Goal: Task Accomplishment & Management: Manage account settings

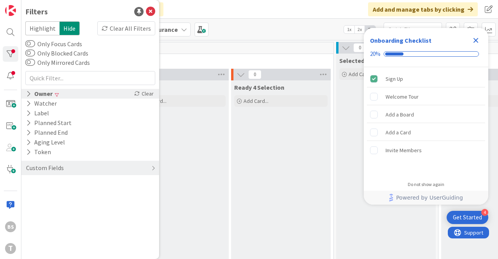
click at [77, 96] on div "Owner Clear" at bounding box center [90, 94] width 138 height 10
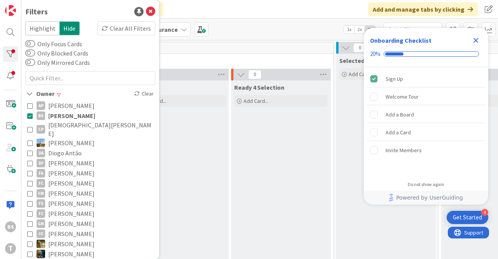
click at [31, 117] on icon at bounding box center [29, 115] width 5 height 5
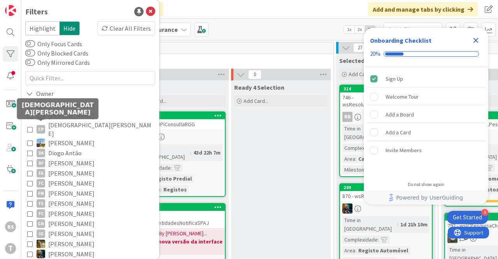
scroll to position [182, 0]
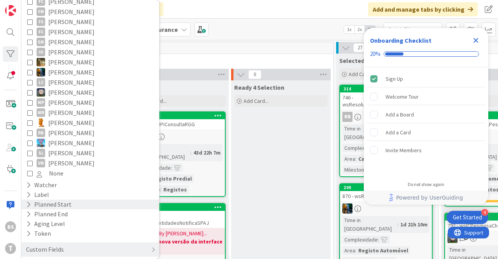
click at [67, 202] on div "Planned Start" at bounding box center [48, 205] width 47 height 10
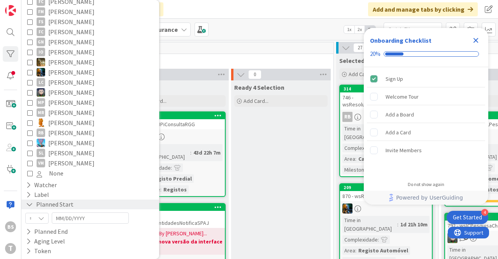
click at [69, 201] on div "Planned Start" at bounding box center [49, 205] width 49 height 10
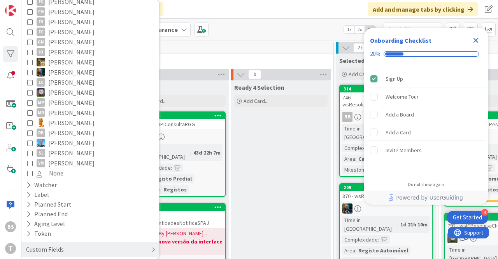
click at [75, 243] on div "Custom Fields" at bounding box center [90, 250] width 138 height 14
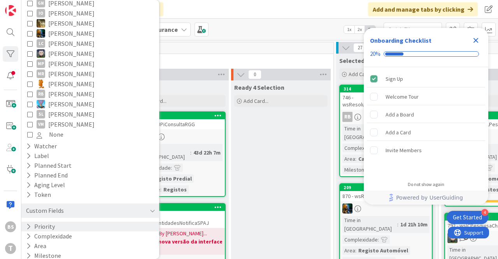
click at [73, 222] on div "Priority" at bounding box center [90, 227] width 138 height 10
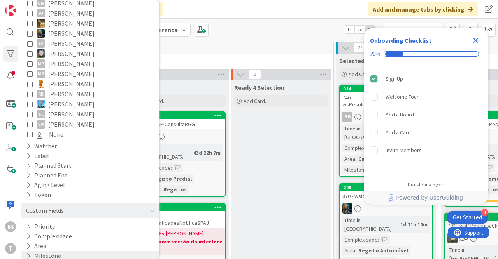
click at [78, 251] on div "Milestone" at bounding box center [90, 256] width 138 height 10
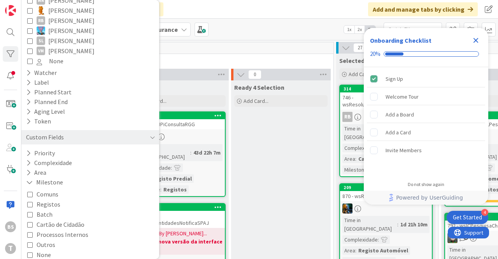
scroll to position [296, 0]
click at [35, 188] on button "Comuns" at bounding box center [42, 193] width 31 height 10
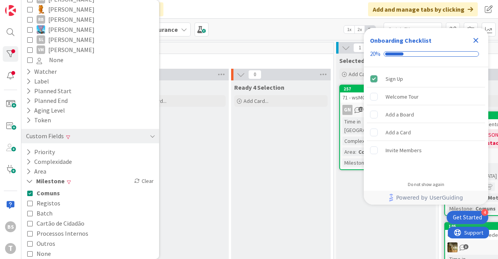
click at [32, 191] on icon at bounding box center [29, 193] width 5 height 5
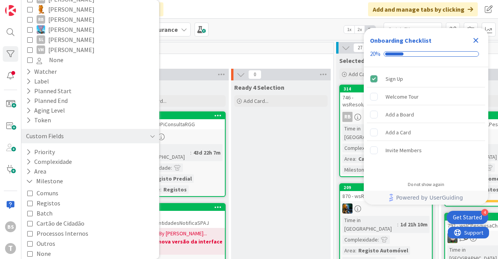
click at [30, 201] on icon at bounding box center [29, 203] width 5 height 5
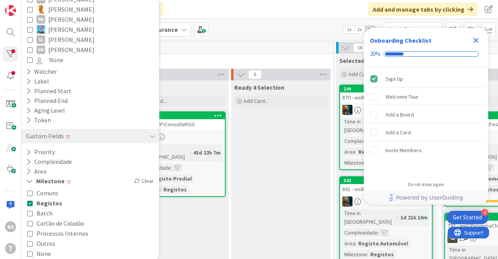
click at [30, 241] on icon at bounding box center [29, 243] width 5 height 5
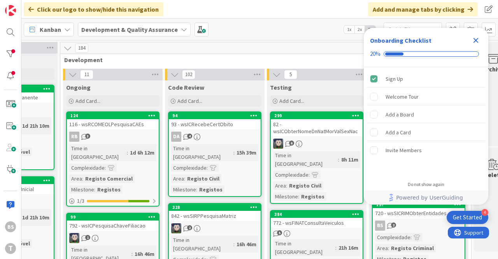
scroll to position [0, 395]
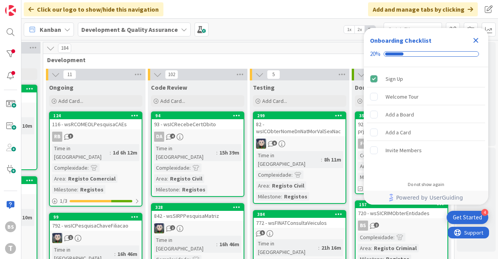
click at [474, 42] on icon "Close Checklist" at bounding box center [475, 40] width 5 height 5
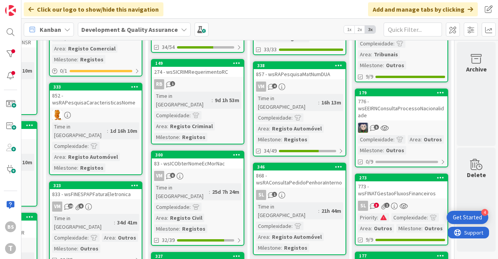
scroll to position [627, 395]
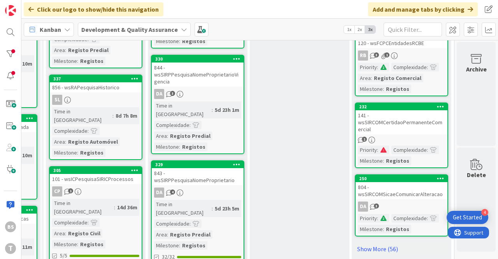
click at [374, 248] on link "Show More (56)" at bounding box center [401, 249] width 93 height 12
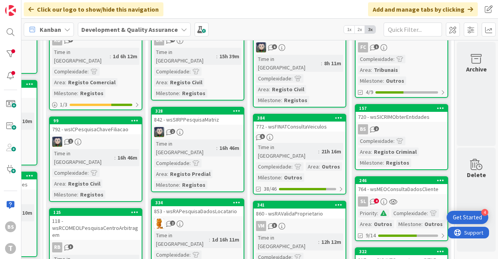
scroll to position [0, 395]
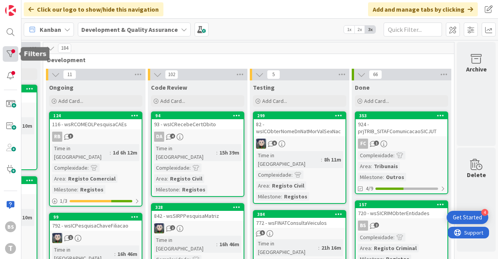
click at [17, 50] on div at bounding box center [11, 54] width 16 height 16
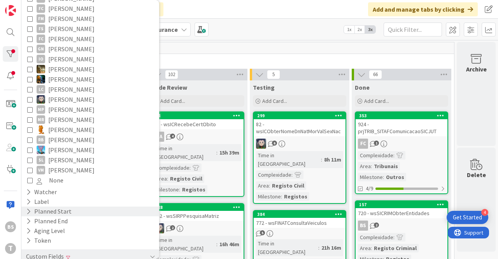
scroll to position [221, 0]
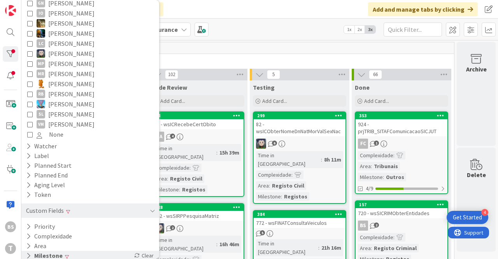
click at [90, 252] on div "Milestone Clear" at bounding box center [90, 256] width 138 height 10
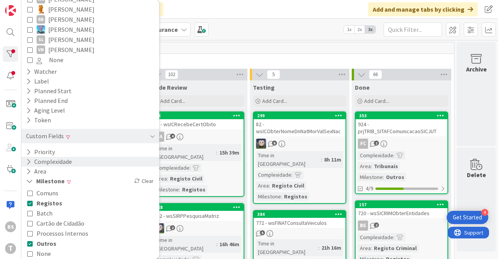
click at [73, 157] on div "Complexidade" at bounding box center [90, 162] width 138 height 10
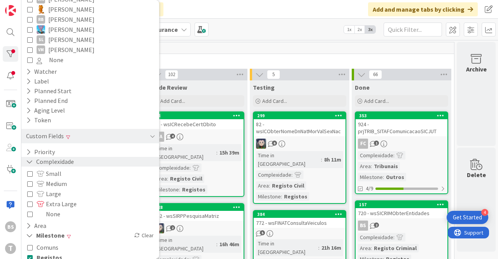
click at [73, 157] on button "Complexidade" at bounding box center [49, 162] width 49 height 10
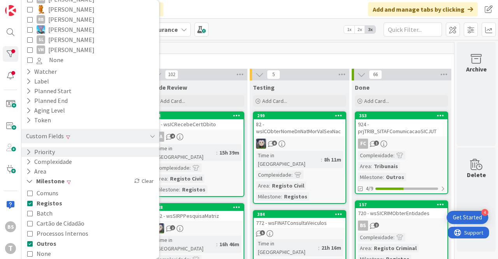
click at [71, 147] on div "Priority" at bounding box center [90, 152] width 138 height 10
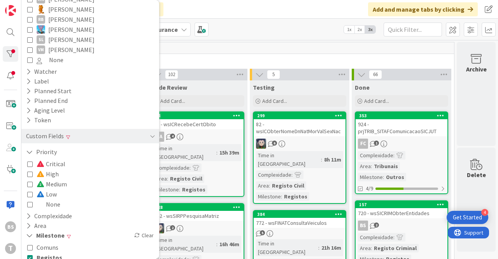
click at [62, 196] on div "Critical High Medium Low None" at bounding box center [90, 184] width 126 height 51
click at [31, 202] on icon at bounding box center [29, 204] width 5 height 5
click at [335, 51] on div "152" at bounding box center [248, 48] width 411 height 12
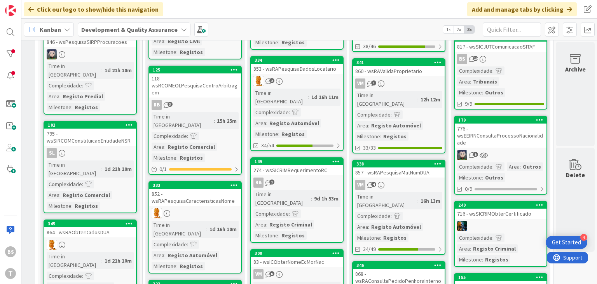
scroll to position [280, 296]
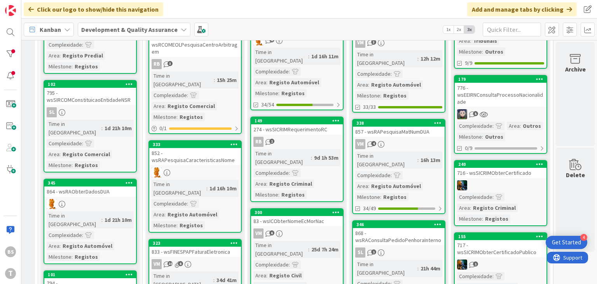
click at [497, 177] on div "716 - wsSICRIMObterCertificado" at bounding box center [501, 173] width 92 height 10
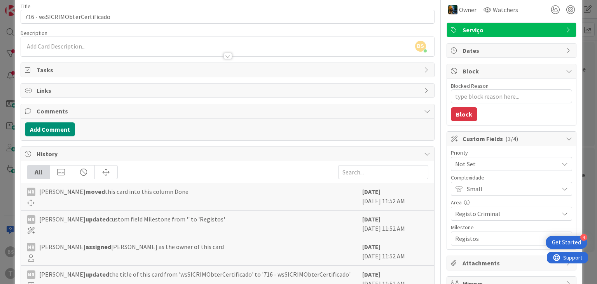
scroll to position [47, 0]
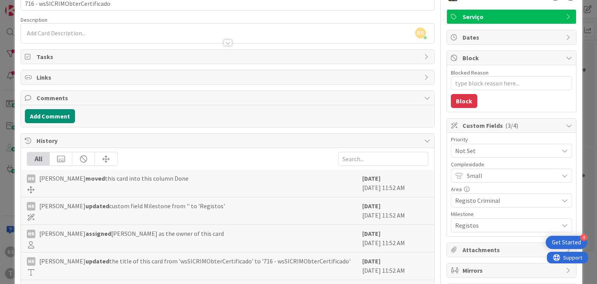
click at [489, 154] on span "Not Set" at bounding box center [505, 150] width 100 height 11
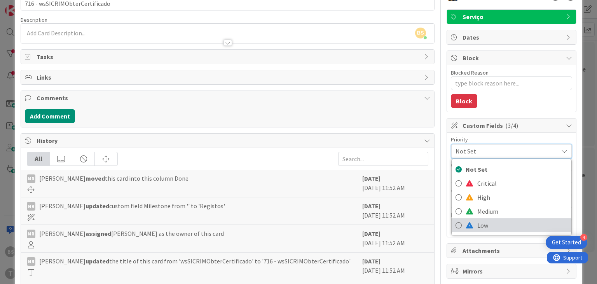
click at [491, 226] on span "Low" at bounding box center [523, 226] width 90 height 12
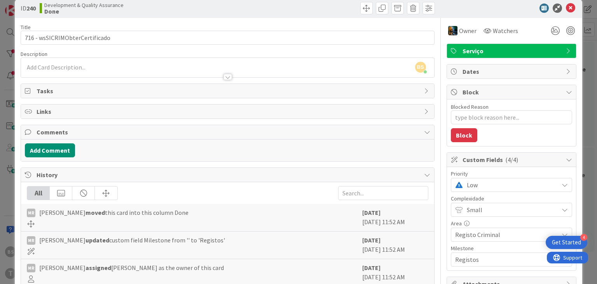
scroll to position [0, 0]
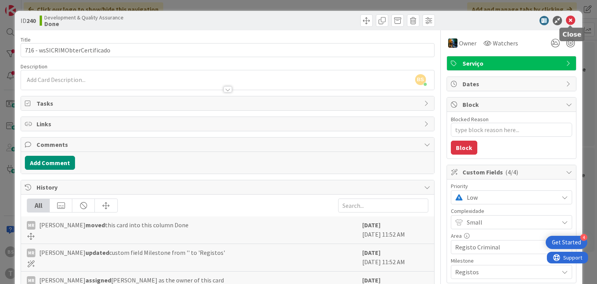
click at [497, 22] on icon at bounding box center [570, 20] width 9 height 9
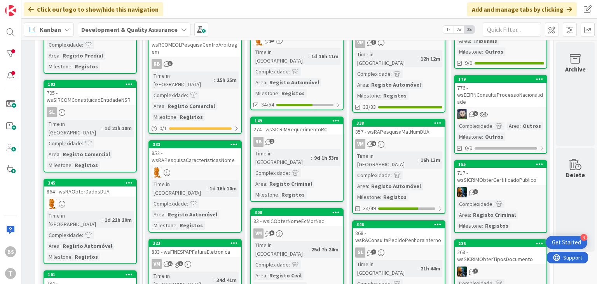
click at [497, 101] on div "776 - wsEEIRNConsultaProcessoNacionalidade" at bounding box center [501, 95] width 92 height 24
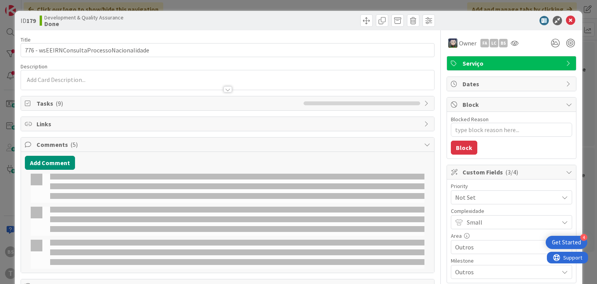
type textarea "x"
select select "java"
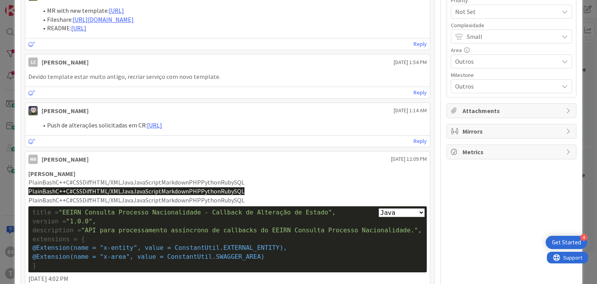
scroll to position [93, 0]
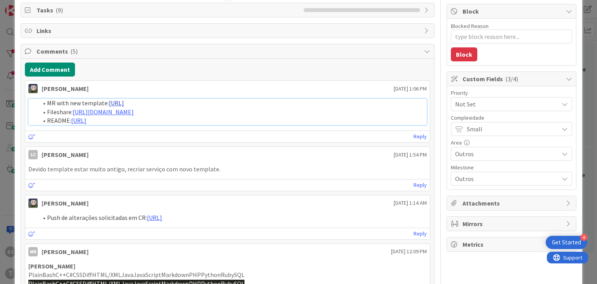
click at [124, 104] on link "[URL]" at bounding box center [116, 103] width 15 height 8
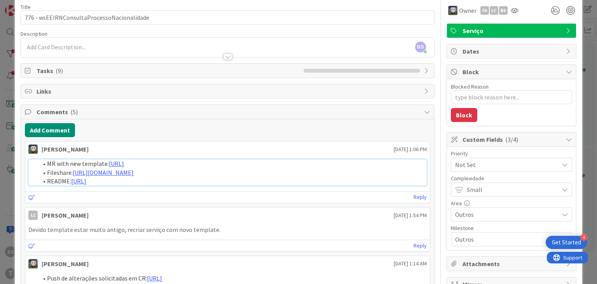
scroll to position [47, 0]
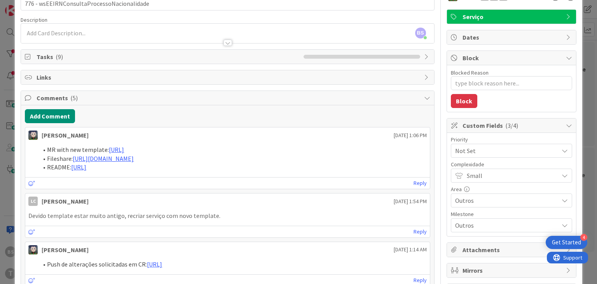
click at [497, 153] on span "Not Set" at bounding box center [505, 150] width 100 height 11
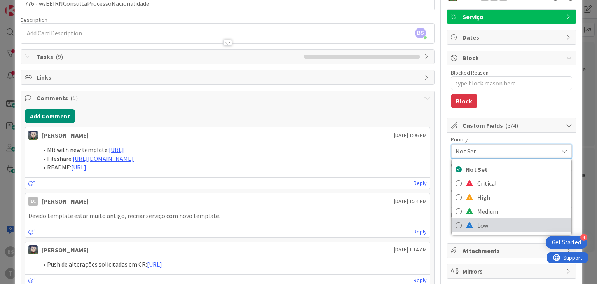
click at [487, 226] on span "Low" at bounding box center [523, 226] width 90 height 12
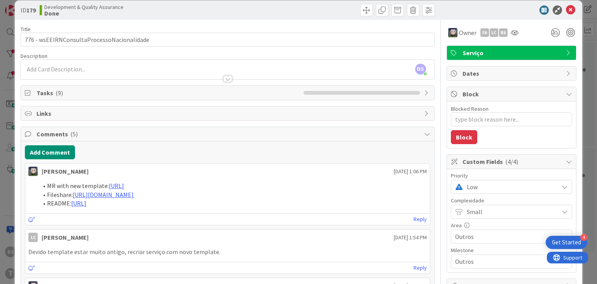
scroll to position [0, 0]
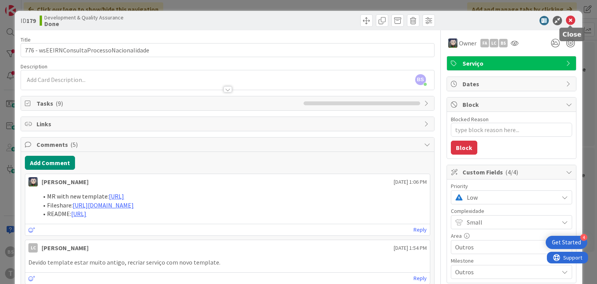
click at [497, 22] on icon at bounding box center [570, 20] width 9 height 9
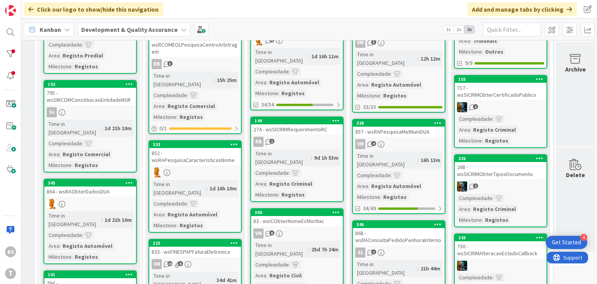
click at [497, 182] on div "1" at bounding box center [501, 187] width 92 height 10
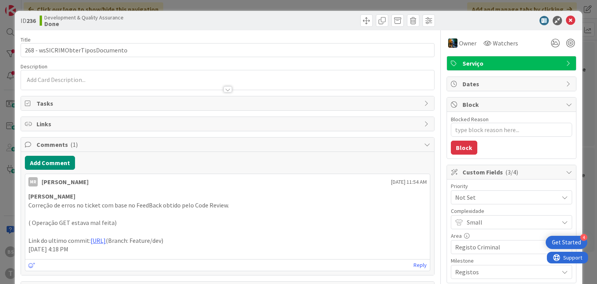
scroll to position [93, 0]
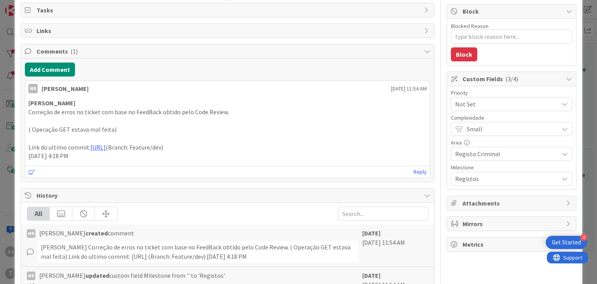
click at [478, 103] on span "Not Set" at bounding box center [505, 104] width 100 height 11
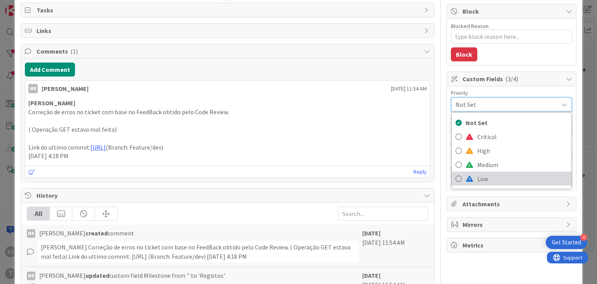
click at [490, 176] on span "Low" at bounding box center [523, 179] width 90 height 12
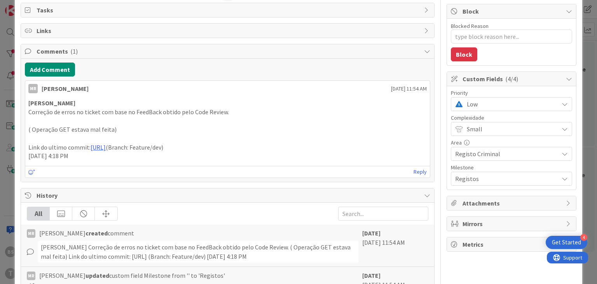
scroll to position [0, 0]
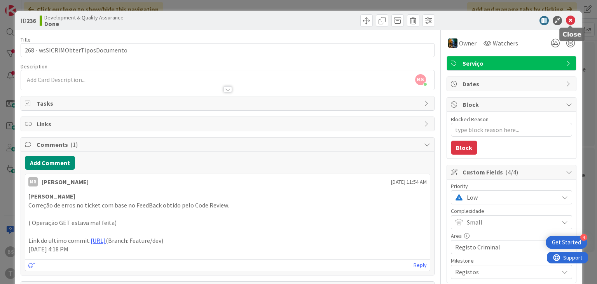
click at [497, 24] on icon at bounding box center [570, 20] width 9 height 9
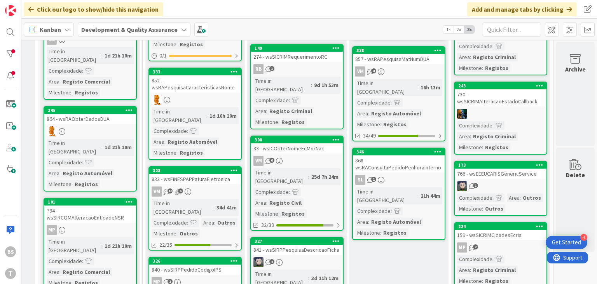
scroll to position [373, 296]
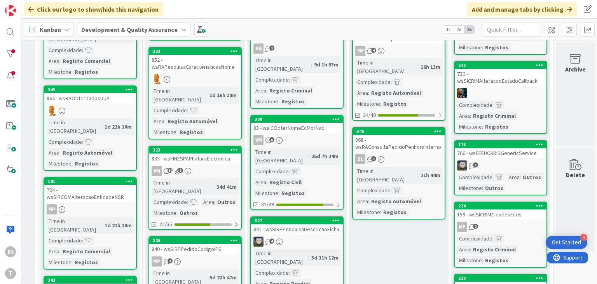
click at [497, 157] on link "173 766 - wsEEEUCARISGenericService 1 Complexidade : Area : Outros Milestone : …" at bounding box center [500, 167] width 93 height 55
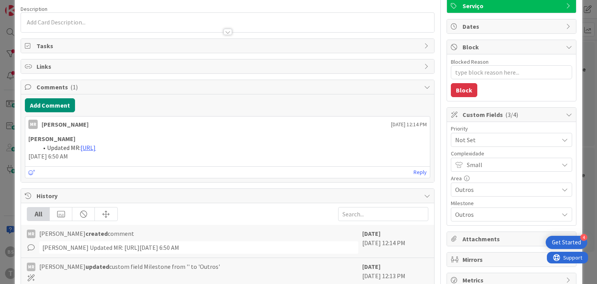
scroll to position [93, 0]
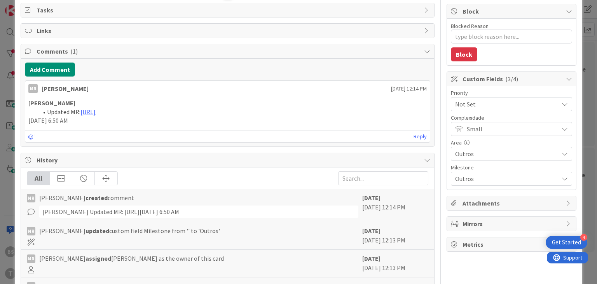
click at [497, 101] on span "Not Set" at bounding box center [505, 104] width 100 height 11
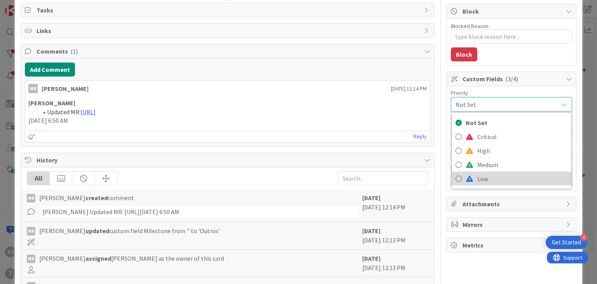
click at [492, 181] on span "Low" at bounding box center [523, 179] width 90 height 12
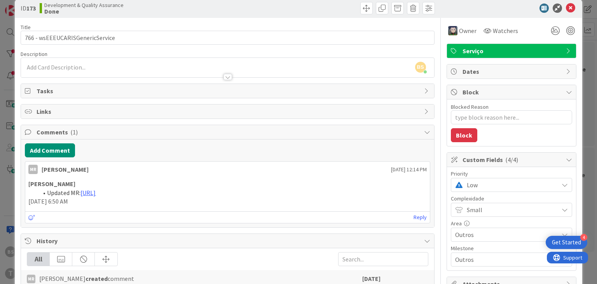
scroll to position [0, 0]
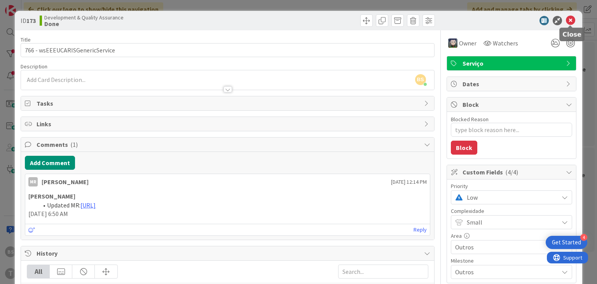
click at [497, 19] on icon at bounding box center [570, 20] width 9 height 9
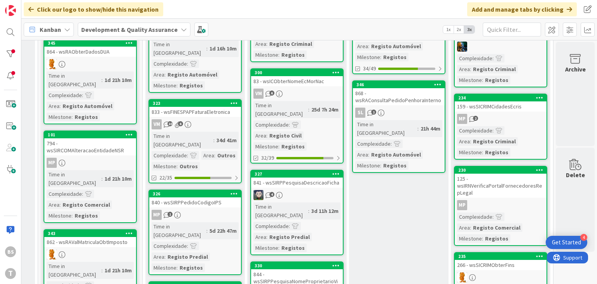
scroll to position [513, 296]
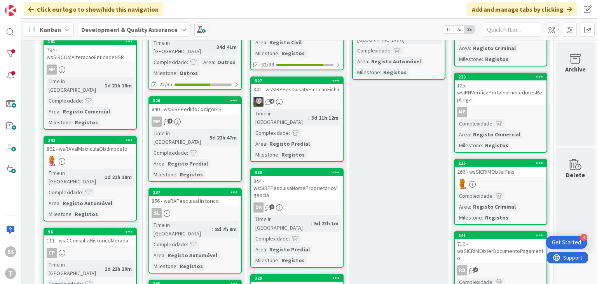
click at [497, 94] on div "125 - wsIRNVerificaPortalFornecedoresRepLegal" at bounding box center [501, 92] width 92 height 24
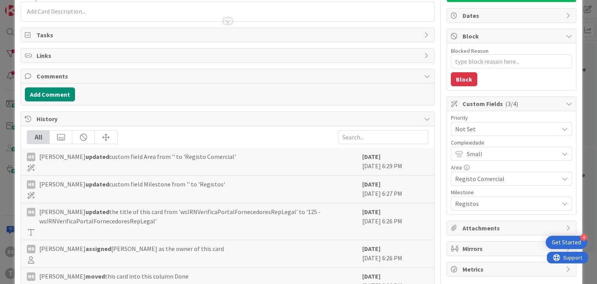
scroll to position [93, 0]
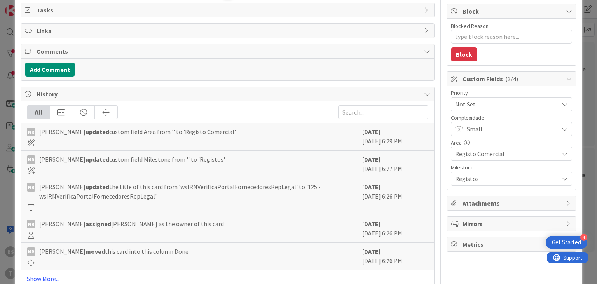
click at [497, 107] on span "Not Set" at bounding box center [505, 104] width 100 height 11
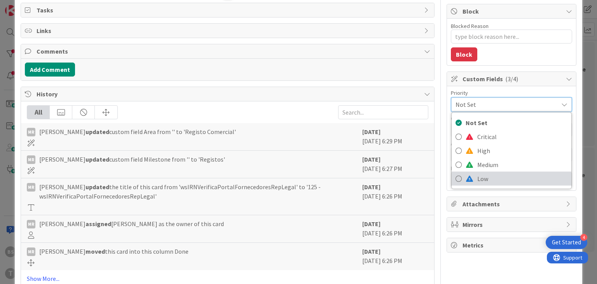
click at [489, 178] on span "Low" at bounding box center [523, 179] width 90 height 12
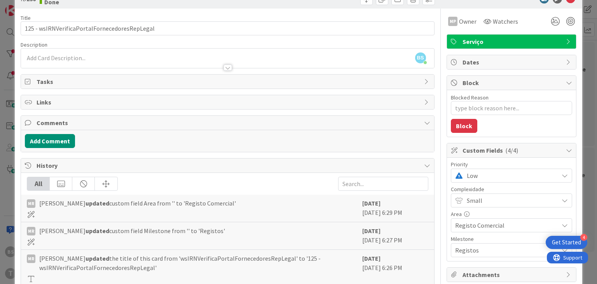
scroll to position [0, 0]
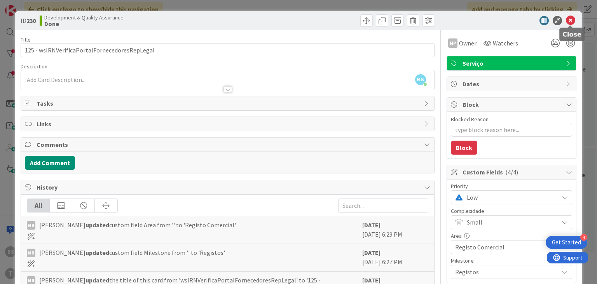
click at [497, 22] on icon at bounding box center [570, 20] width 9 height 9
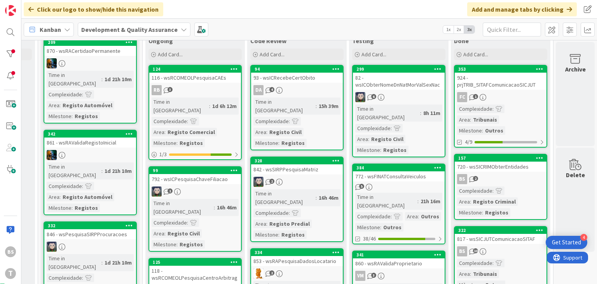
scroll to position [0, 296]
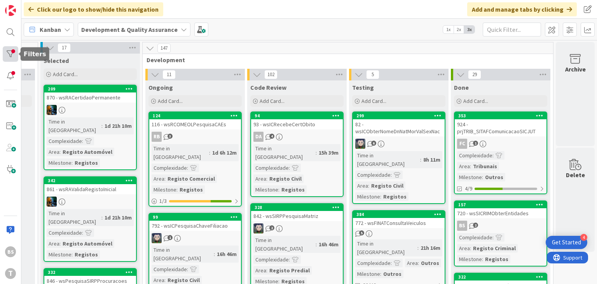
click at [5, 52] on div at bounding box center [11, 54] width 16 height 16
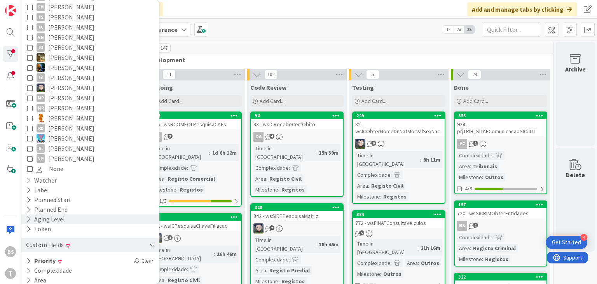
scroll to position [196, 0]
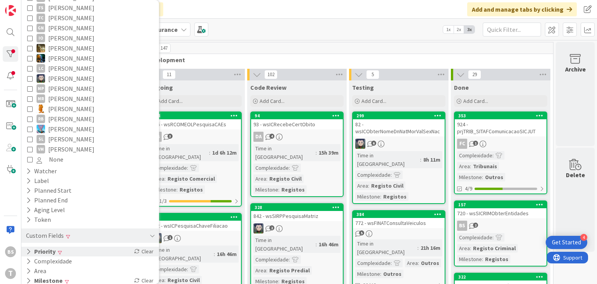
click at [86, 249] on div "Priority Clear" at bounding box center [90, 252] width 138 height 10
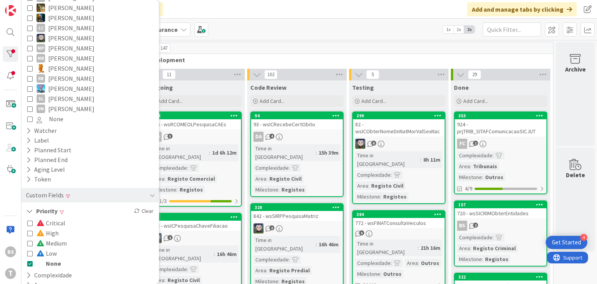
scroll to position [250, 0]
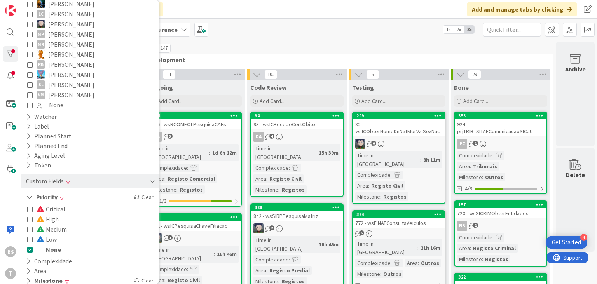
click at [56, 245] on span "None" at bounding box center [49, 250] width 24 height 10
click at [56, 234] on span "Low" at bounding box center [47, 239] width 20 height 10
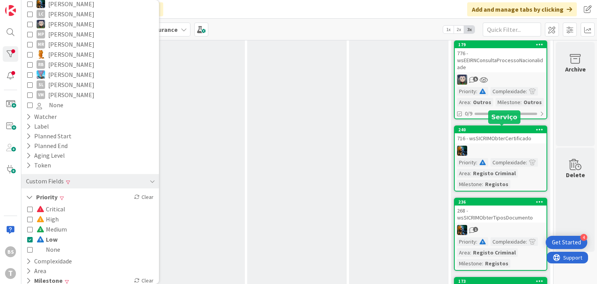
scroll to position [0, 296]
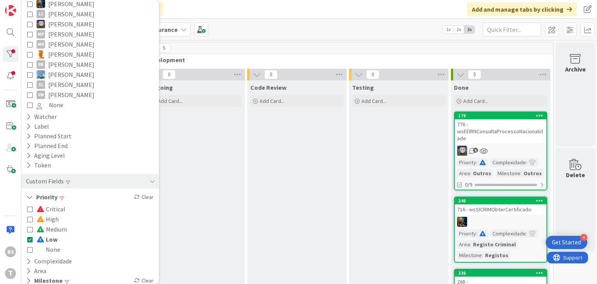
click at [414, 163] on div "Testing Add Card..." at bounding box center [399, 288] width 100 height 416
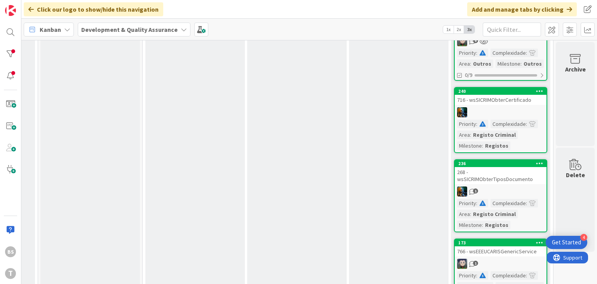
scroll to position [24, 296]
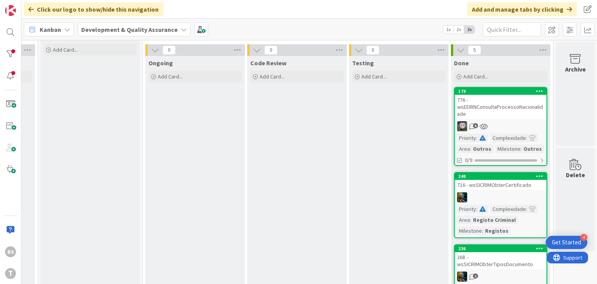
click at [497, 103] on div "776 - wsEEIRNConsultaProcessoNacionalidade" at bounding box center [501, 107] width 92 height 24
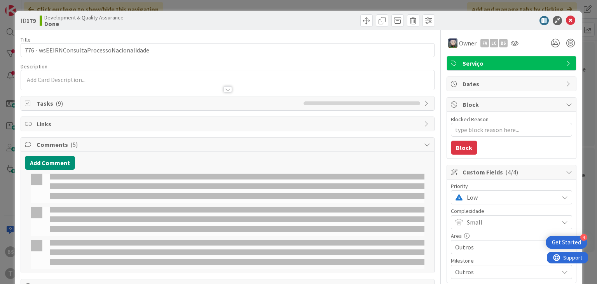
type textarea "x"
select select "java"
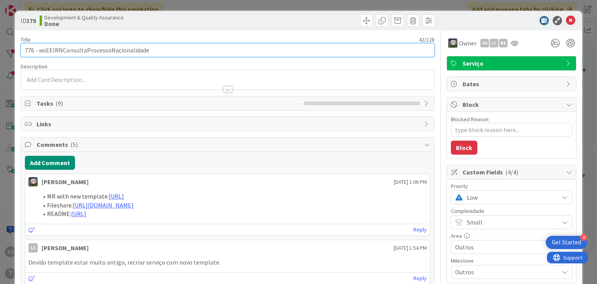
click at [134, 52] on input "776 - wsEEIRNConsultaProcessoNacionalidade" at bounding box center [228, 50] width 414 height 14
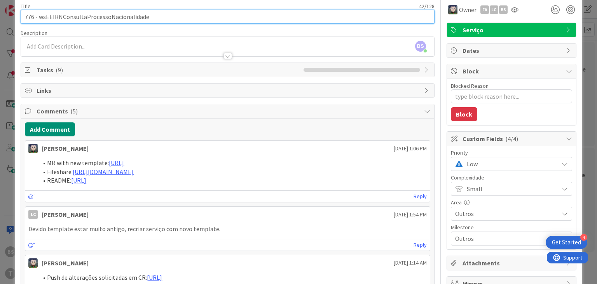
scroll to position [47, 0]
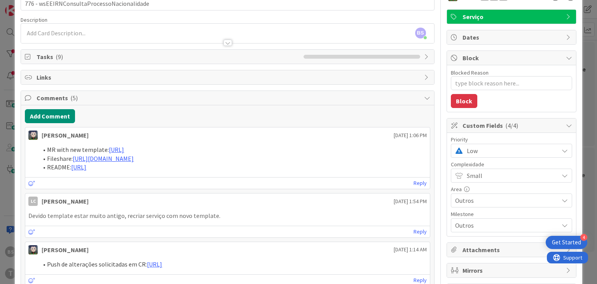
click at [497, 154] on span "Low" at bounding box center [511, 150] width 88 height 11
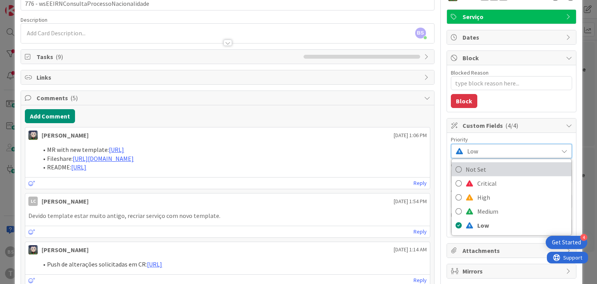
click at [497, 171] on span "Not Set" at bounding box center [517, 170] width 102 height 12
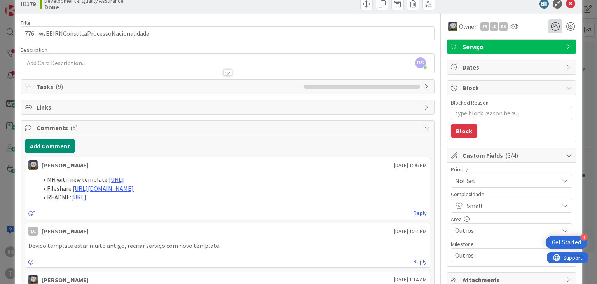
scroll to position [0, 0]
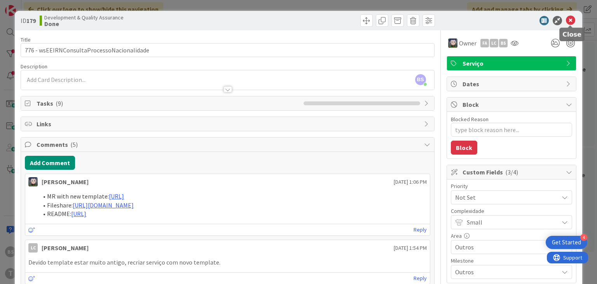
click at [497, 23] on icon at bounding box center [570, 20] width 9 height 9
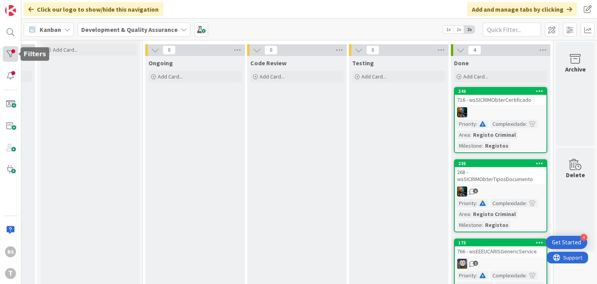
click at [16, 54] on div at bounding box center [11, 54] width 16 height 16
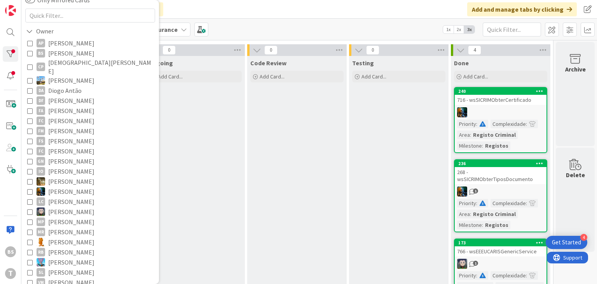
scroll to position [196, 0]
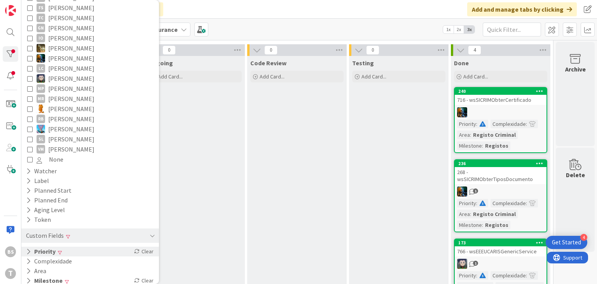
click at [84, 247] on div "Priority Clear" at bounding box center [90, 252] width 138 height 10
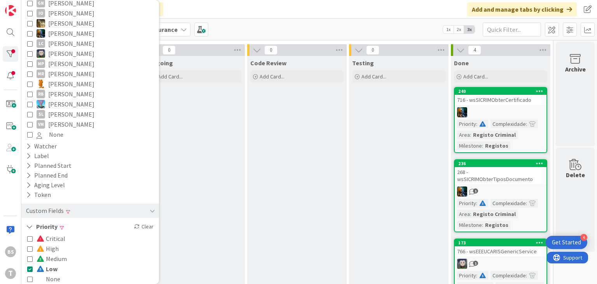
scroll to position [250, 0]
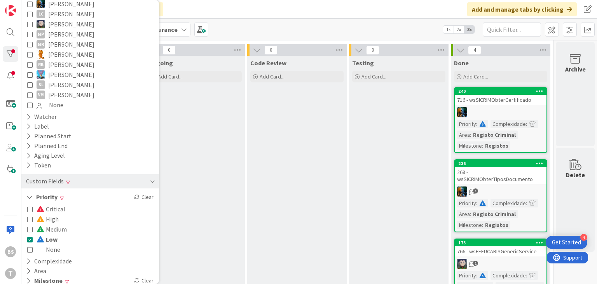
click at [57, 245] on span "None" at bounding box center [49, 250] width 24 height 10
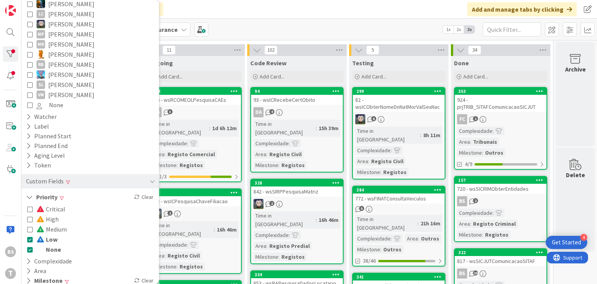
click at [39, 236] on span at bounding box center [41, 239] width 9 height 6
click at [46, 236] on span at bounding box center [41, 239] width 9 height 6
click at [391, 20] on div "Kanban Development & Quality Assurance 1x 2x 3x" at bounding box center [309, 29] width 576 height 21
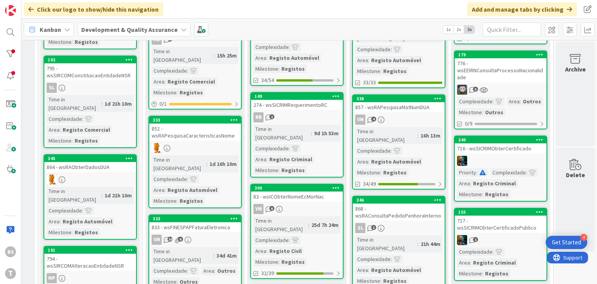
scroll to position [444, 296]
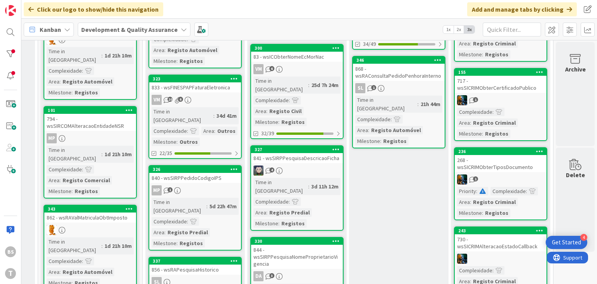
click at [497, 92] on link "155 717 - wsSICRIMObterCertificadoPublico 1 Complexidade : Area : Registo Crimi…" at bounding box center [500, 104] width 93 height 73
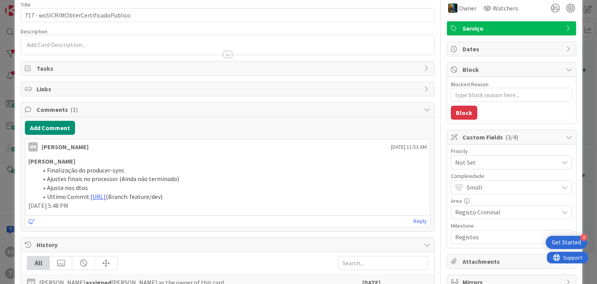
scroll to position [93, 0]
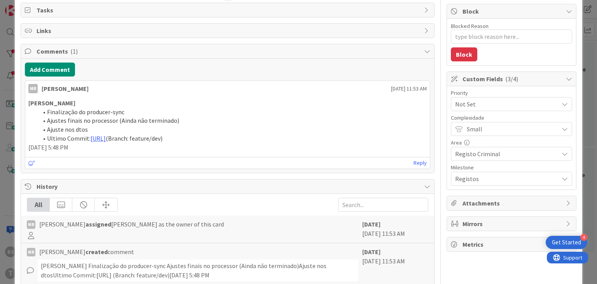
click at [497, 101] on span "Not Set" at bounding box center [505, 104] width 100 height 11
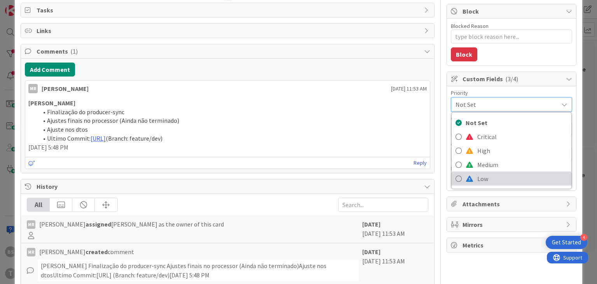
click at [487, 178] on span "Low" at bounding box center [523, 179] width 90 height 12
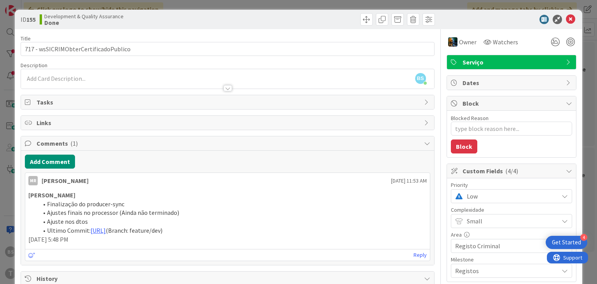
scroll to position [0, 0]
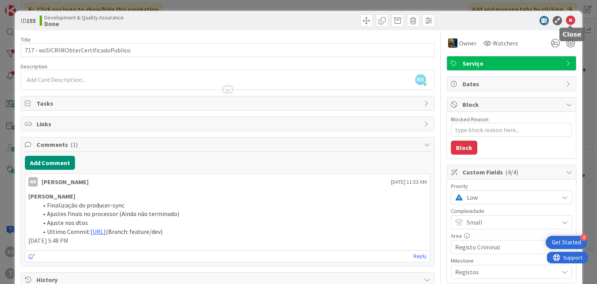
click at [497, 21] on icon at bounding box center [570, 20] width 9 height 9
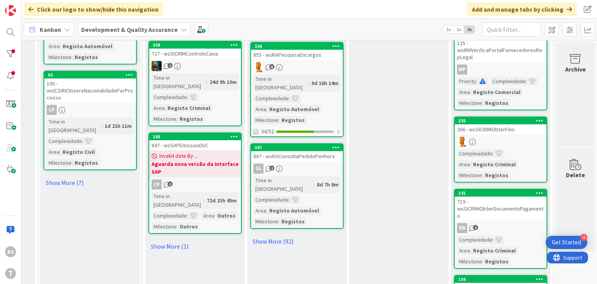
scroll to position [864, 296]
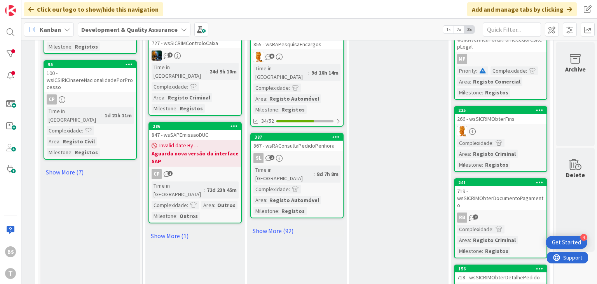
click at [497, 114] on div "266 - wsSICRIMObterFins" at bounding box center [501, 119] width 92 height 10
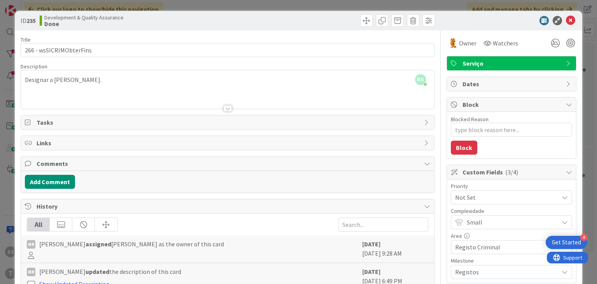
click at [497, 198] on span "Not Set" at bounding box center [505, 197] width 100 height 11
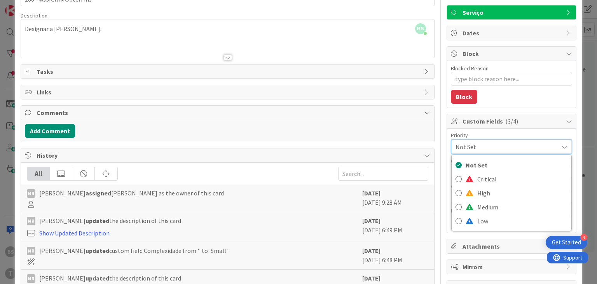
scroll to position [93, 0]
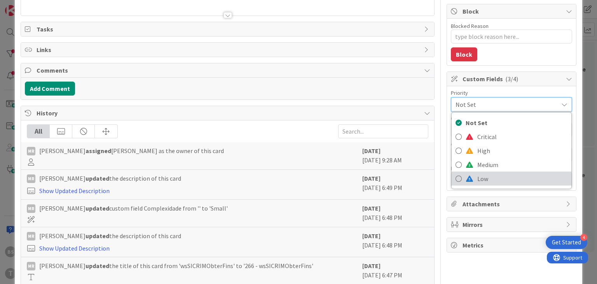
click at [493, 180] on span "Low" at bounding box center [523, 179] width 90 height 12
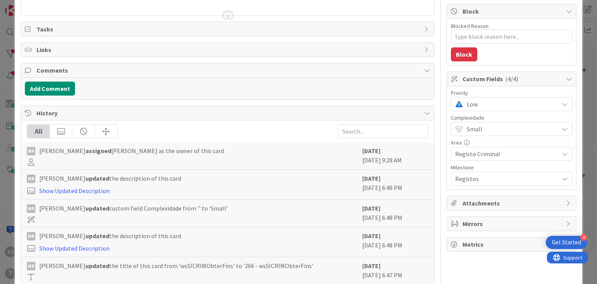
scroll to position [0, 0]
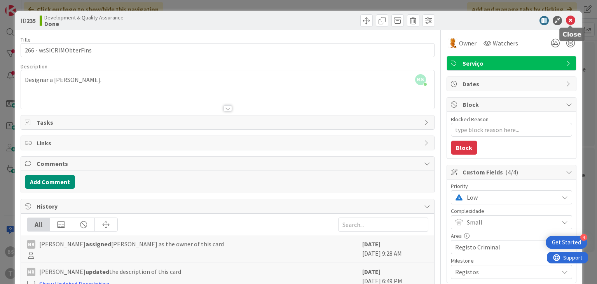
click at [497, 20] on icon at bounding box center [570, 20] width 9 height 9
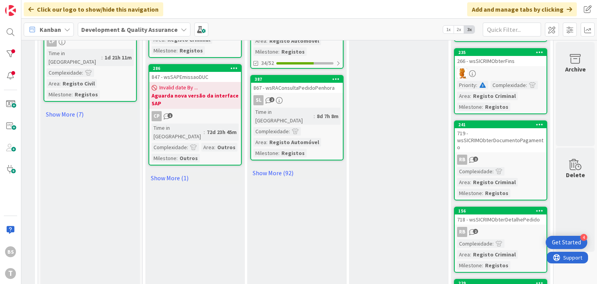
scroll to position [958, 296]
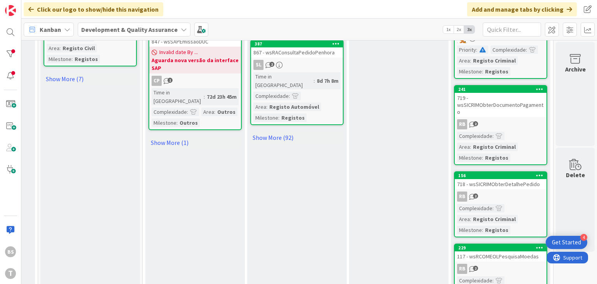
click at [497, 97] on div "719 - wsSICRIMObterDocumentoPagamento" at bounding box center [501, 105] width 92 height 24
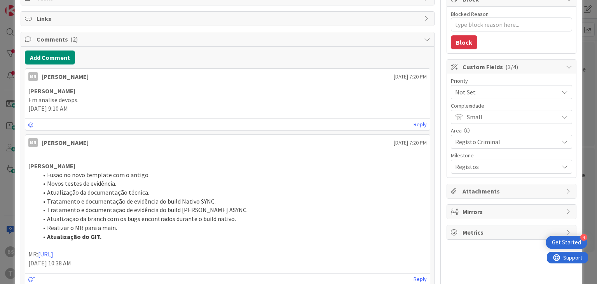
scroll to position [140, 0]
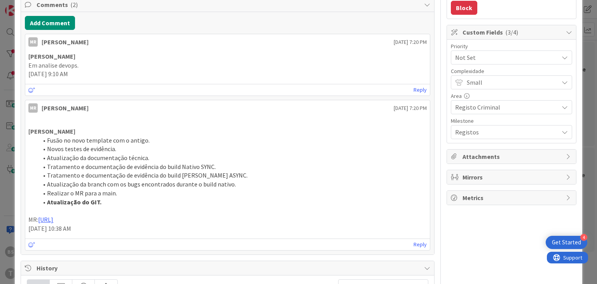
click at [497, 56] on span "Not Set" at bounding box center [505, 57] width 100 height 11
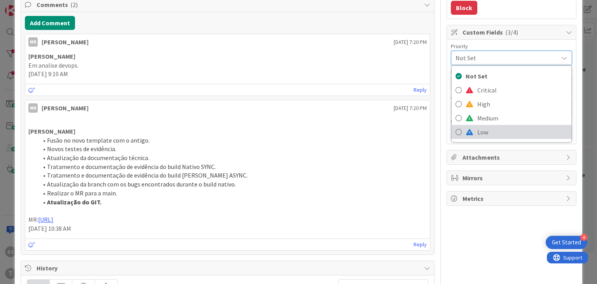
click at [491, 129] on span "Low" at bounding box center [523, 132] width 90 height 12
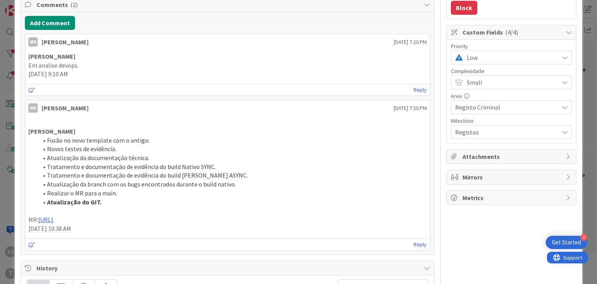
scroll to position [0, 0]
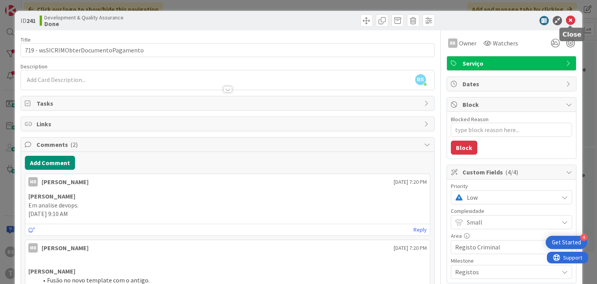
click at [497, 22] on icon at bounding box center [570, 20] width 9 height 9
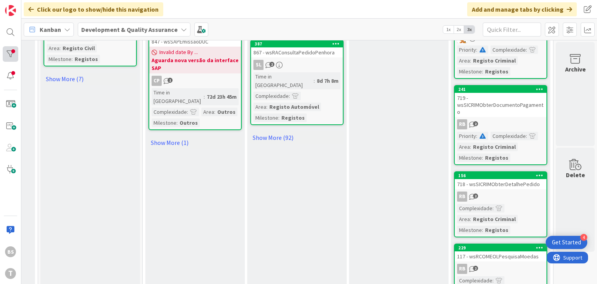
click at [5, 52] on div at bounding box center [11, 54] width 16 height 16
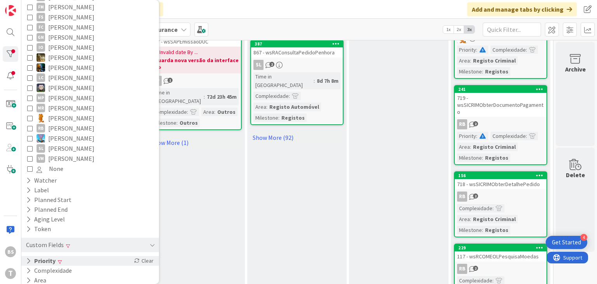
scroll to position [196, 0]
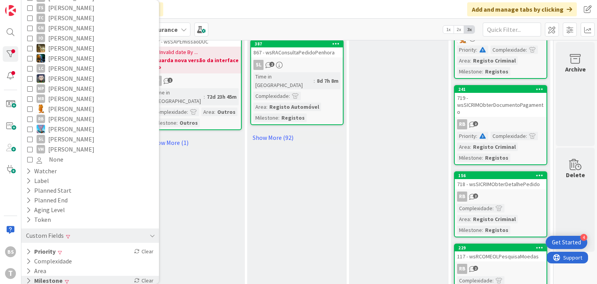
click at [89, 259] on div "Milestone Clear" at bounding box center [90, 281] width 138 height 10
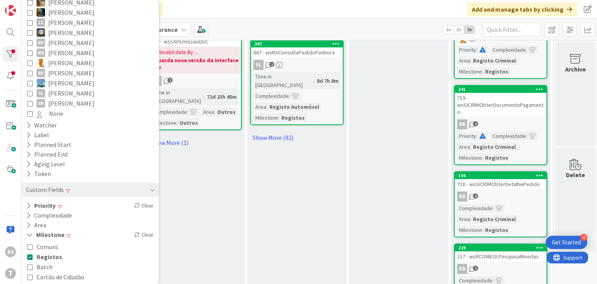
scroll to position [271, 0]
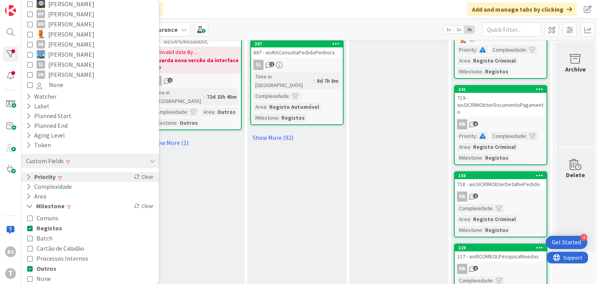
click at [110, 172] on div "Priority Clear" at bounding box center [90, 177] width 138 height 10
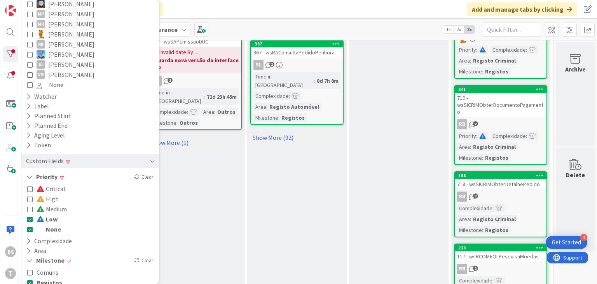
click at [31, 227] on icon at bounding box center [29, 229] width 5 height 5
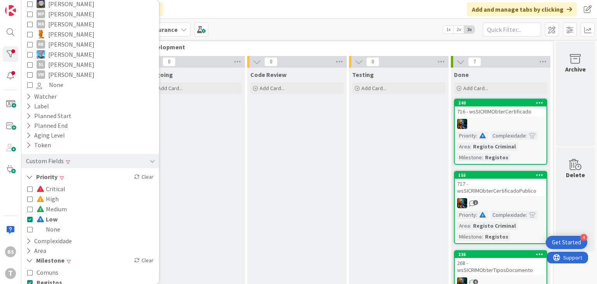
scroll to position [0, 296]
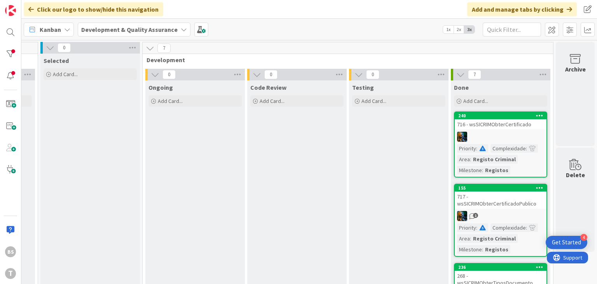
click at [474, 141] on div at bounding box center [501, 137] width 92 height 10
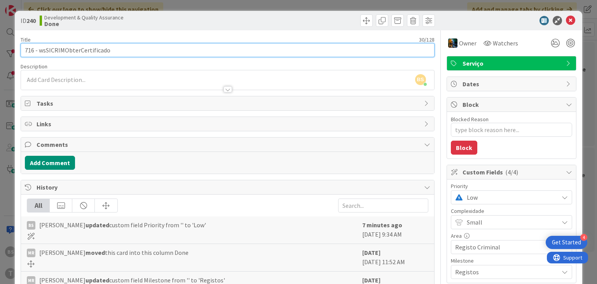
click at [94, 52] on input "716 - wsSICRIMObterCertificado" at bounding box center [228, 50] width 414 height 14
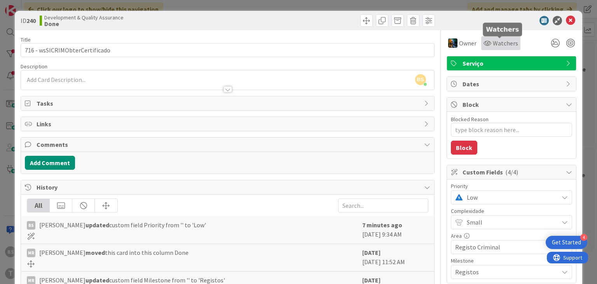
click at [497, 44] on span "Watchers" at bounding box center [505, 42] width 25 height 9
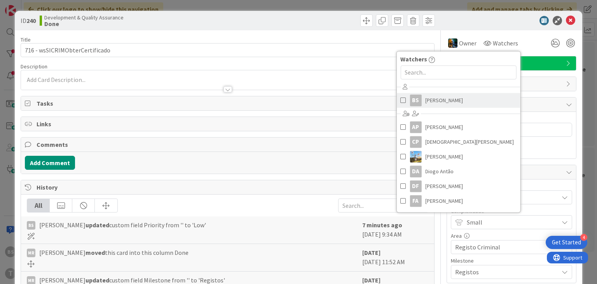
click at [427, 107] on link "BS [PERSON_NAME]" at bounding box center [459, 100] width 124 height 15
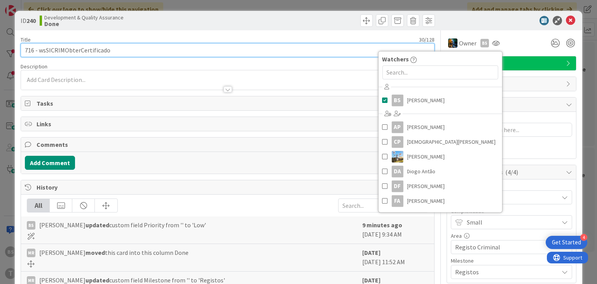
click at [259, 51] on input "716 - wsSICRIMObterCertificado" at bounding box center [228, 50] width 414 height 14
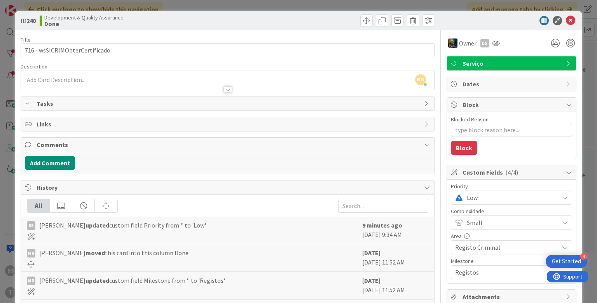
type textarea "x"
